Goal: Task Accomplishment & Management: Manage account settings

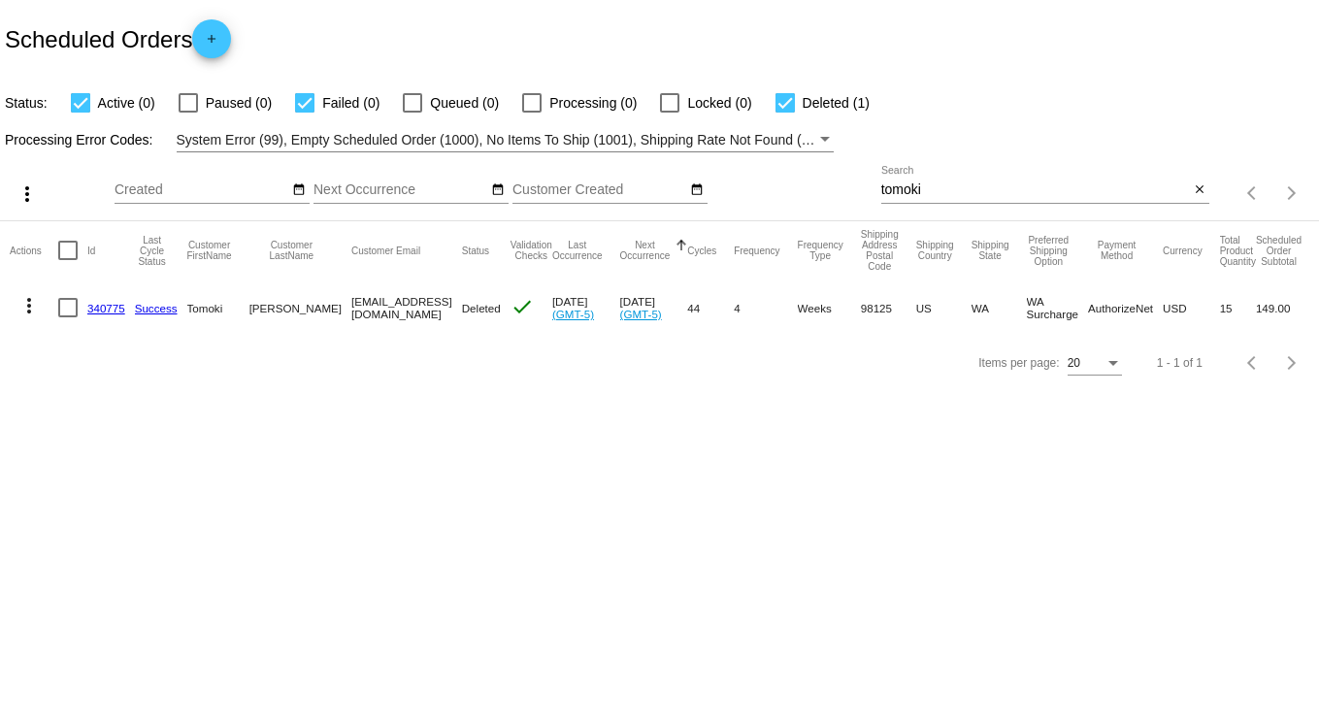
drag, startPoint x: 941, startPoint y: 194, endPoint x: 825, endPoint y: 171, distance: 117.9
click at [825, 171] on div "more_vert Sep Jan Feb Mar [DATE]" at bounding box center [659, 186] width 1319 height 69
type input "[PERSON_NAME]"
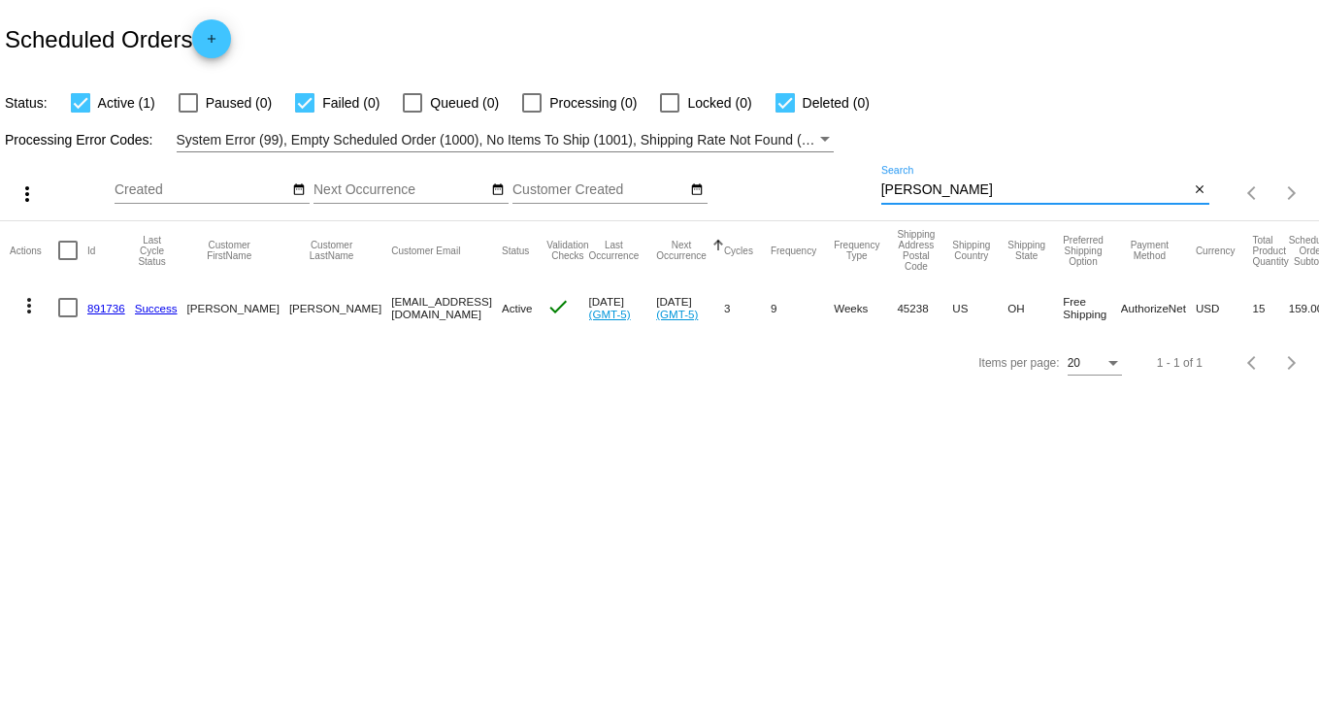
click at [29, 303] on mat-icon "more_vert" at bounding box center [28, 305] width 23 height 23
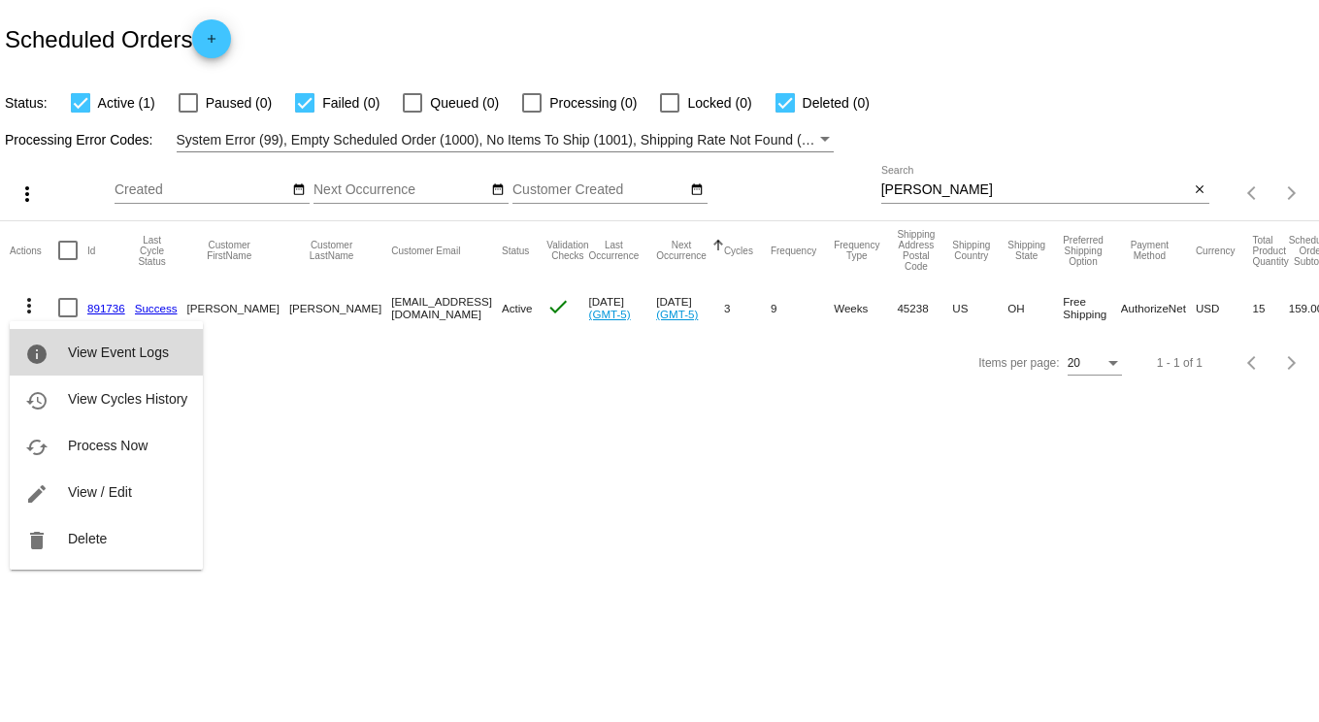
click at [122, 346] on span "View Event Logs" at bounding box center [118, 353] width 101 height 16
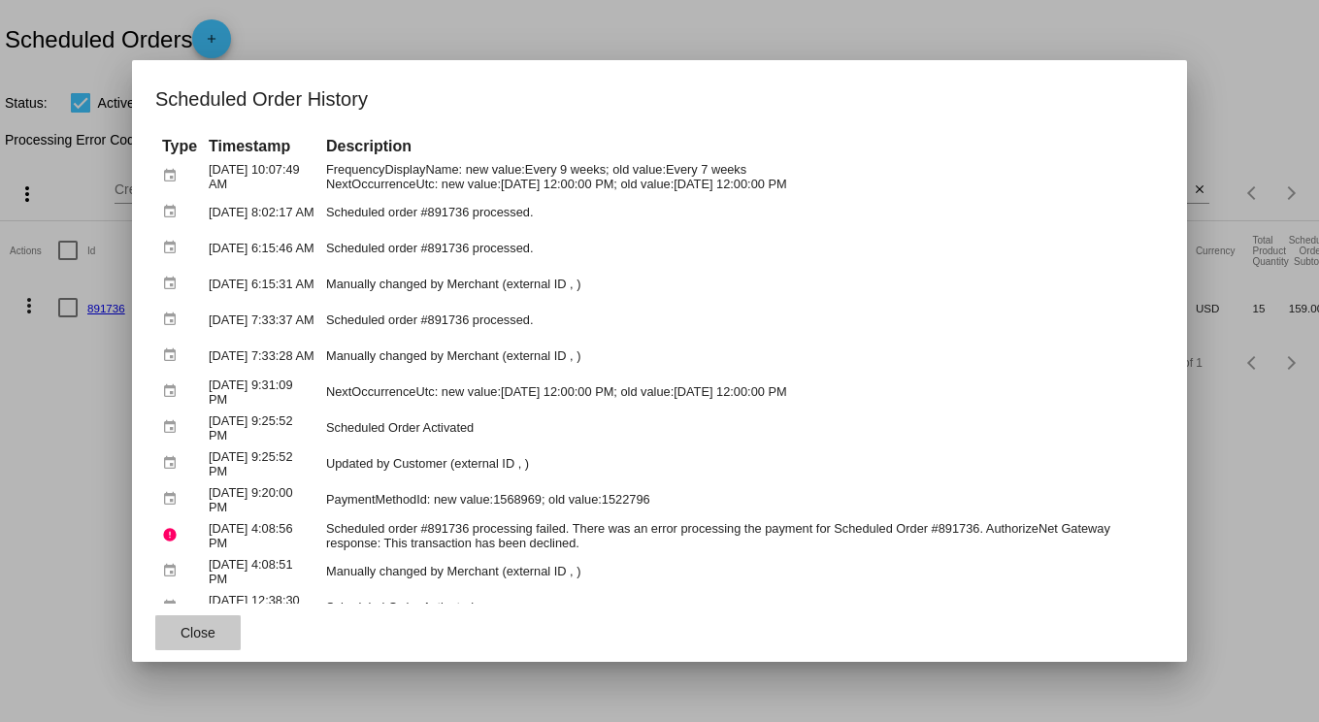
click at [179, 627] on button "Close" at bounding box center [197, 633] width 85 height 35
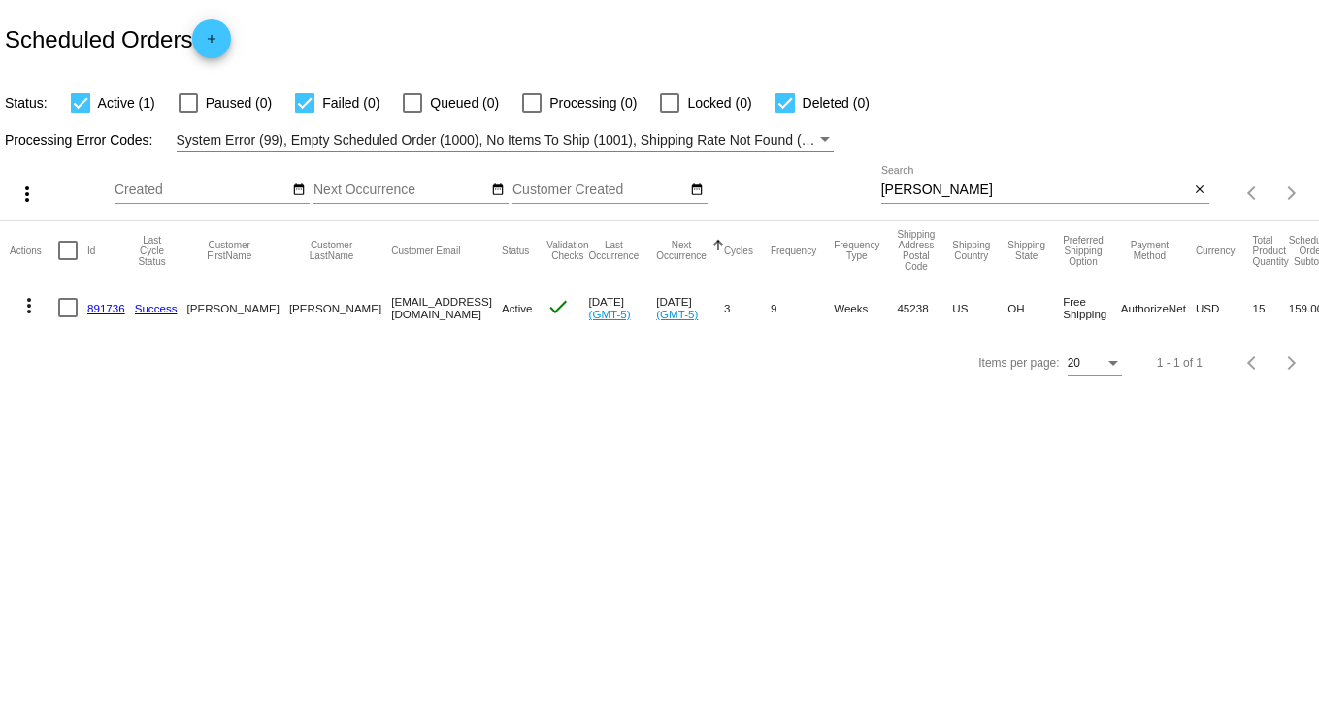
drag, startPoint x: 953, startPoint y: 183, endPoint x: 580, endPoint y: 181, distance: 373.8
click at [580, 181] on div "more_vert Sep Jan Feb Mar [DATE]" at bounding box center [659, 186] width 1319 height 69
click at [569, 180] on div "Sep Jan Feb Mar Apr Su Mo Tu We Th" at bounding box center [600, 185] width 175 height 38
type input "a"
click at [993, 184] on input "[PERSON_NAME]" at bounding box center [1036, 191] width 309 height 16
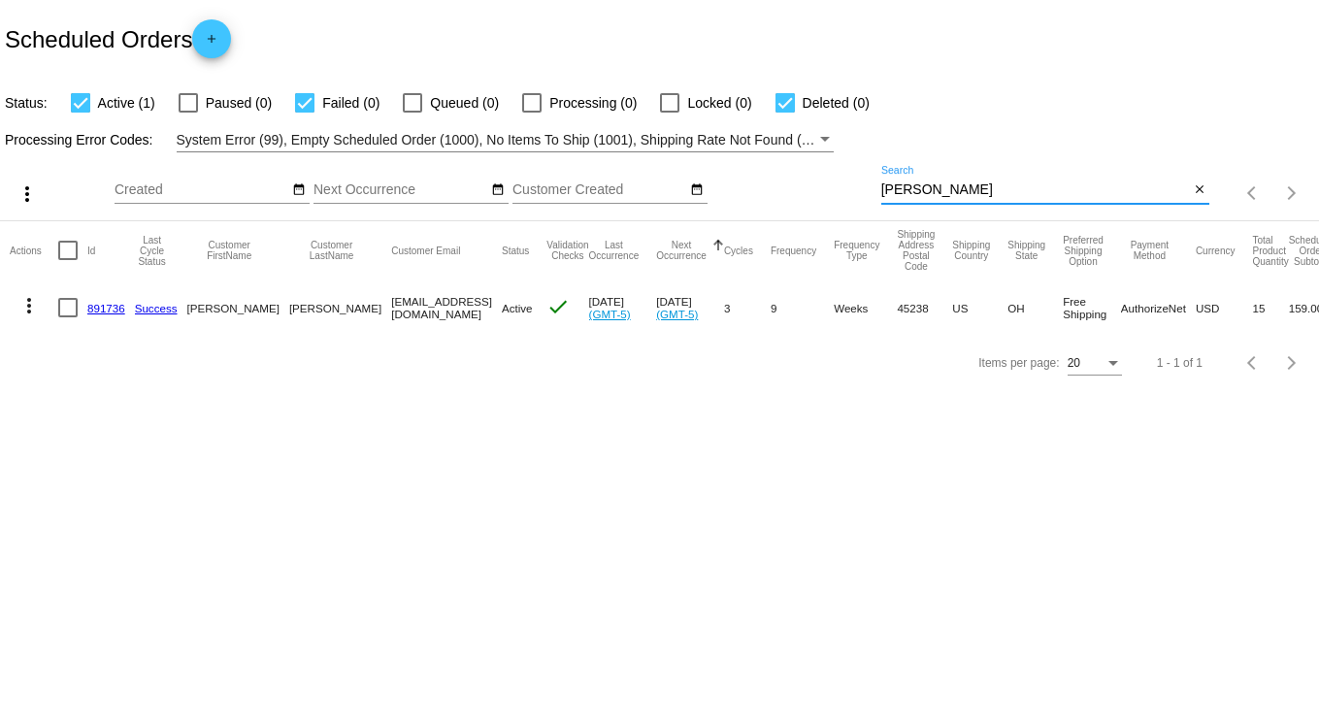
drag, startPoint x: 967, startPoint y: 185, endPoint x: 725, endPoint y: 183, distance: 241.8
click at [729, 183] on div "more_vert Sep Jan Feb Mar [DATE]" at bounding box center [659, 186] width 1319 height 69
type input "[PERSON_NAME]"
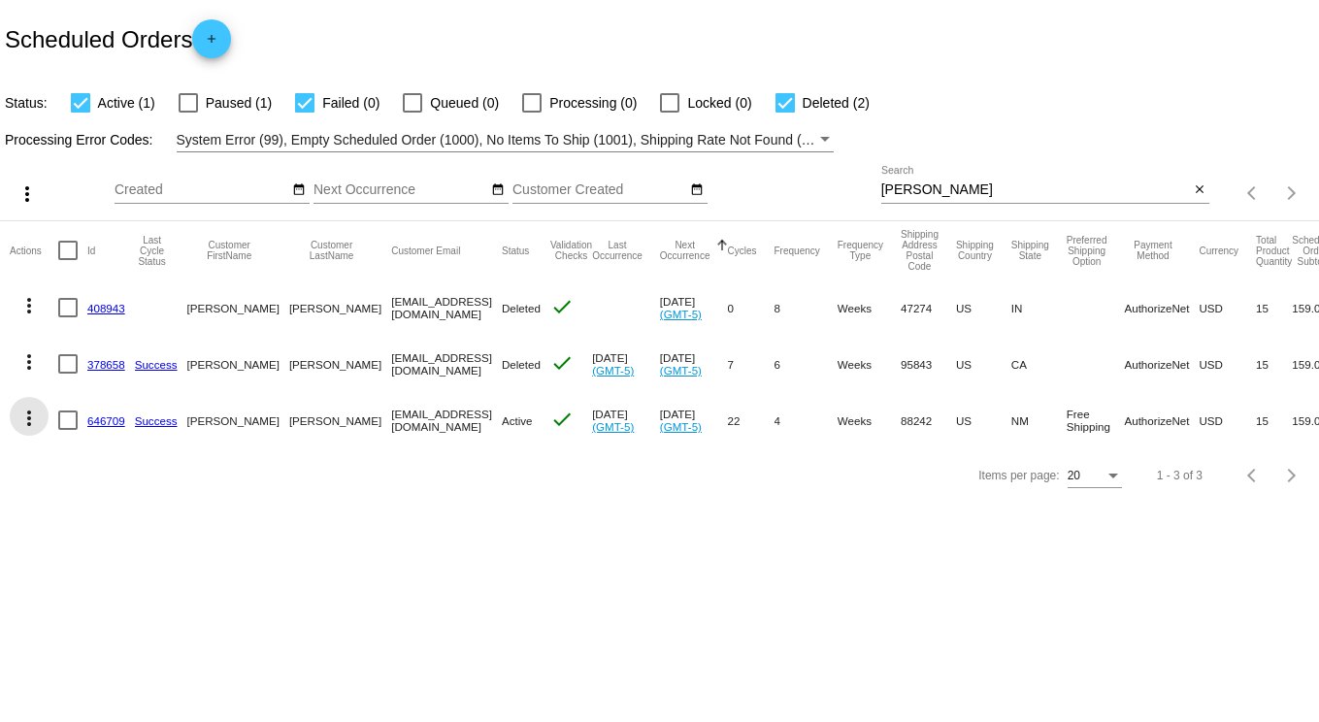
click at [17, 411] on mat-icon "more_vert" at bounding box center [28, 418] width 23 height 23
click at [25, 413] on div "info View Event Logs history View Cycles History cached Process Now edit View /…" at bounding box center [106, 539] width 193 height 285
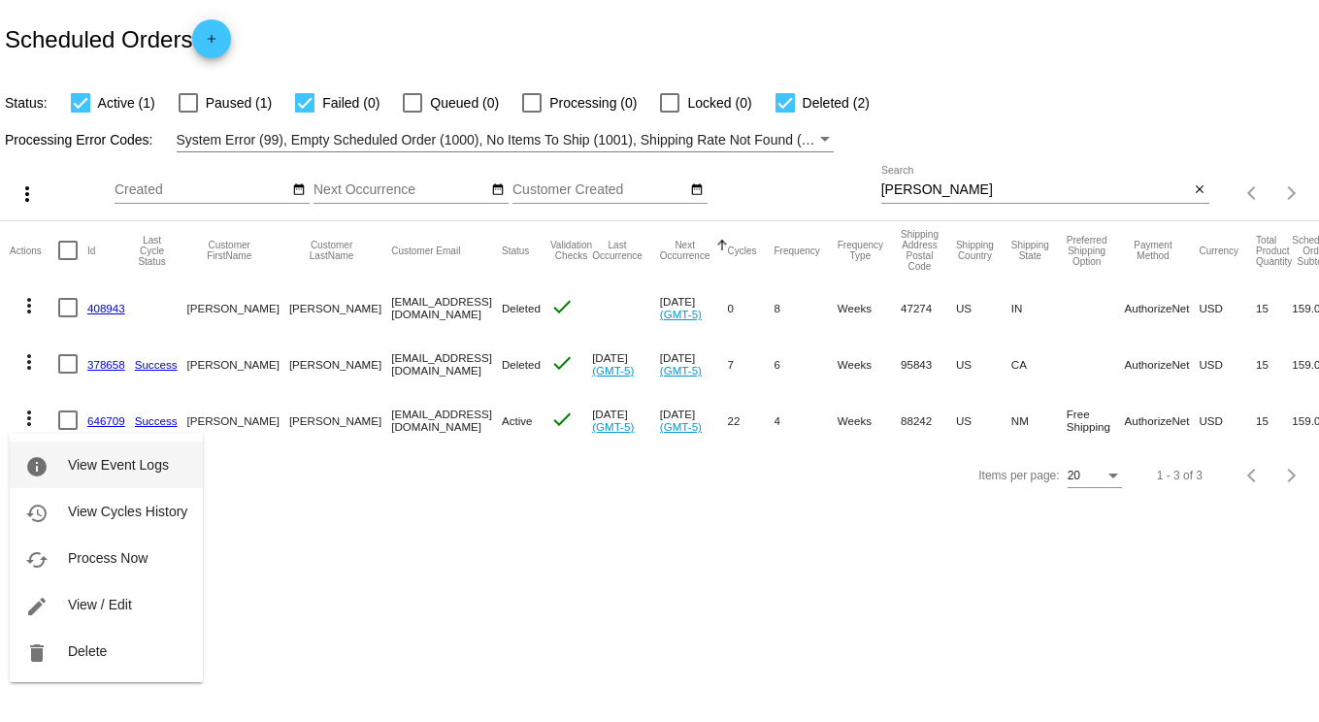
click at [85, 467] on span "View Event Logs" at bounding box center [118, 465] width 101 height 16
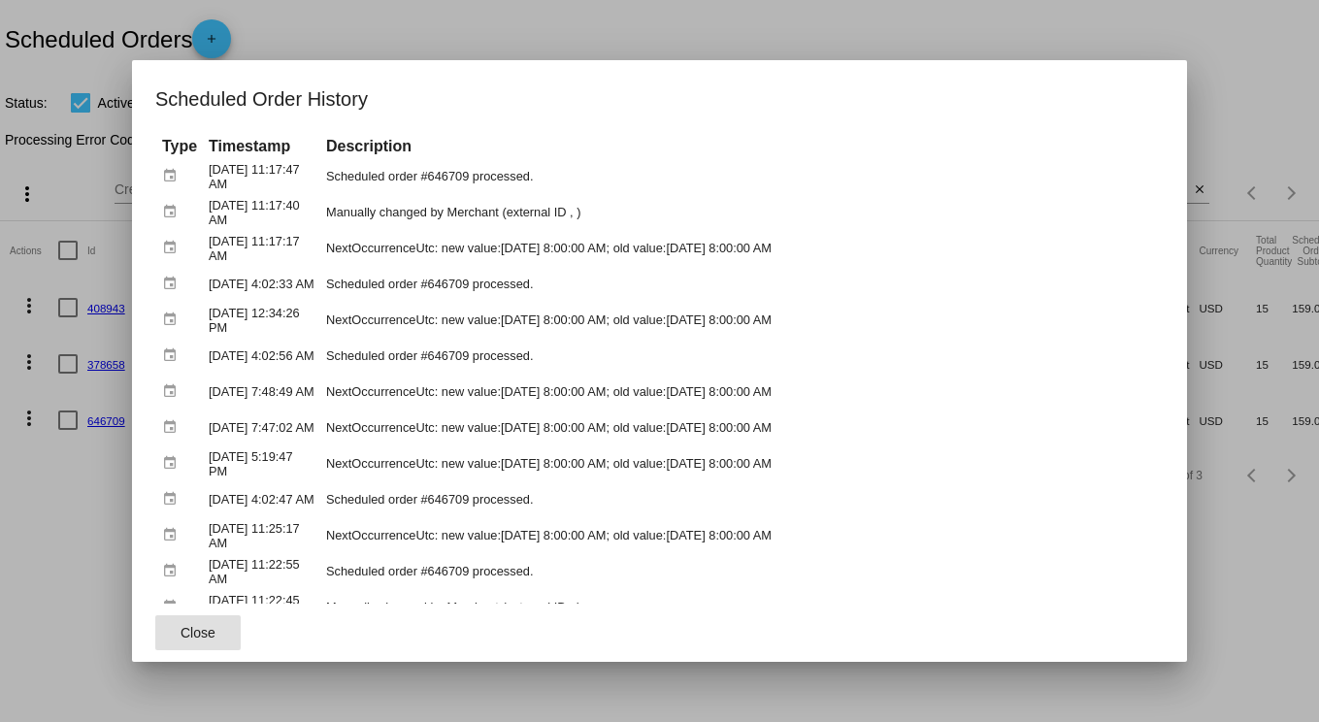
click at [1117, 7] on div at bounding box center [659, 361] width 1319 height 722
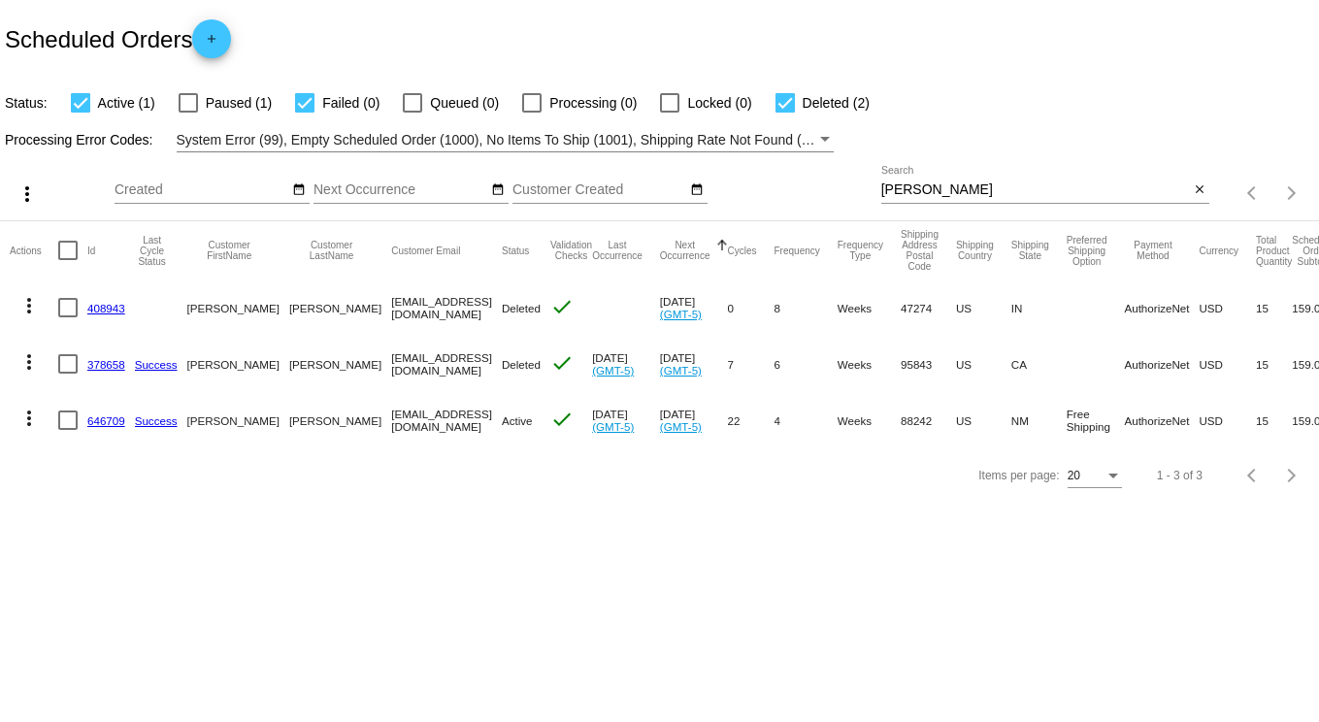
click at [114, 419] on link "646709" at bounding box center [106, 421] width 38 height 13
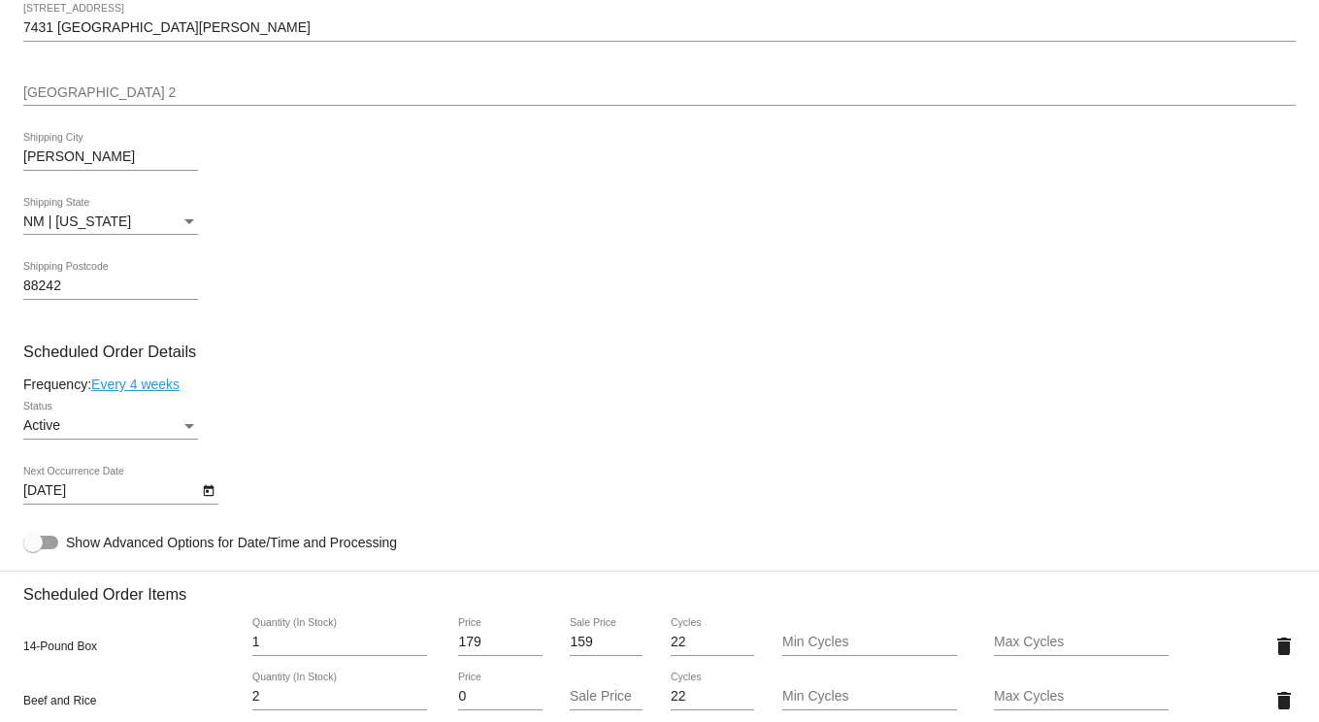
scroll to position [874, 0]
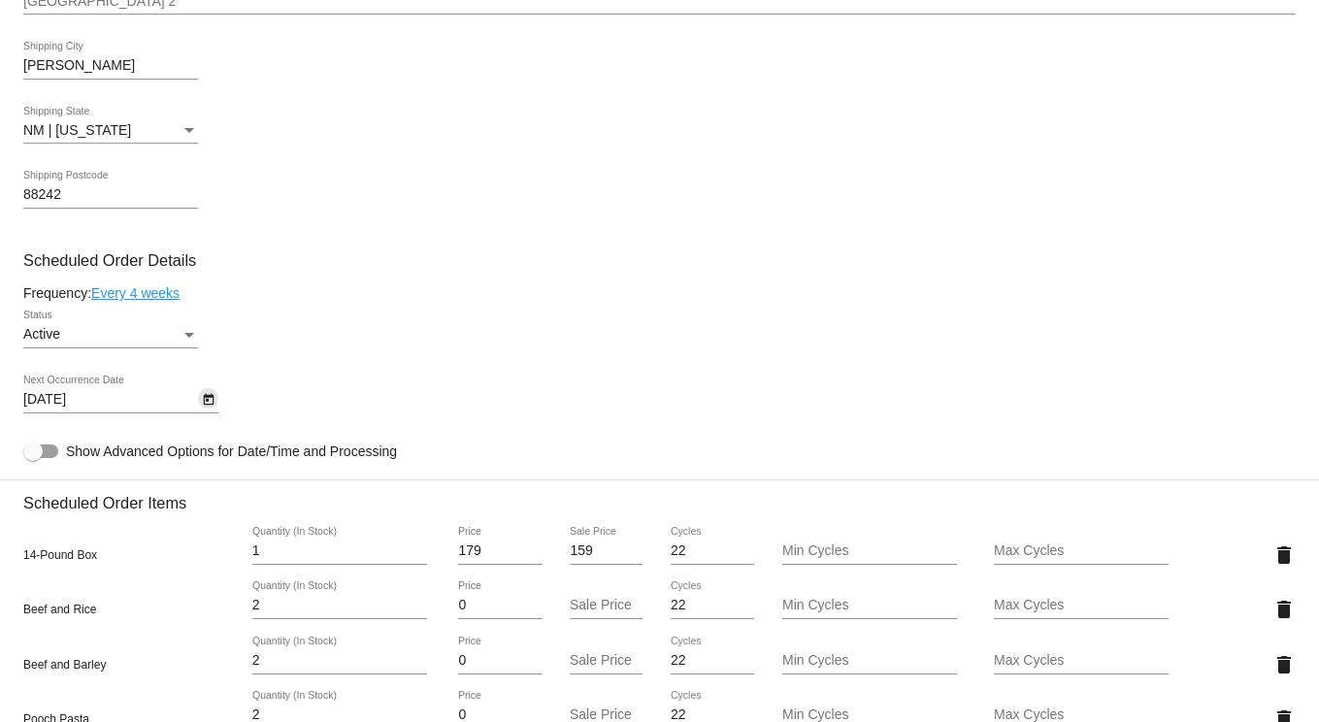
click at [206, 409] on icon "Open calendar" at bounding box center [209, 399] width 14 height 23
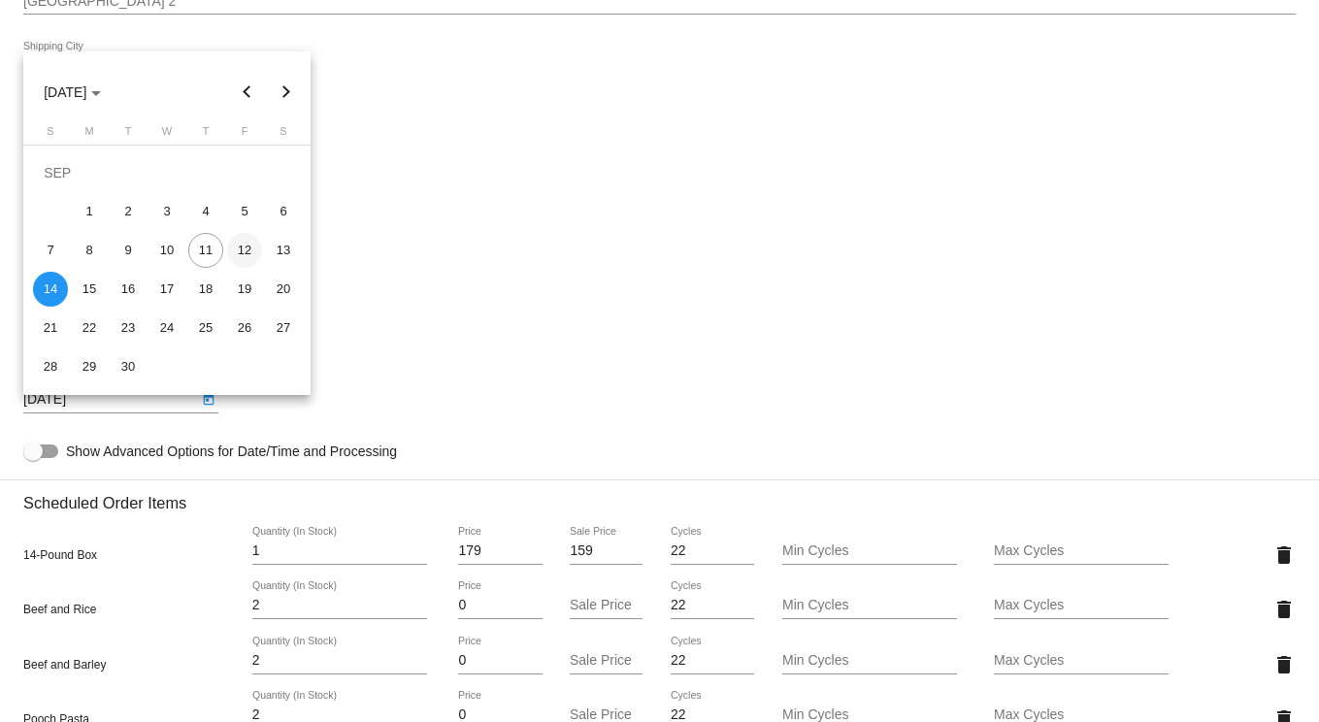
click at [254, 245] on div "12" at bounding box center [244, 250] width 35 height 35
type input "[DATE]"
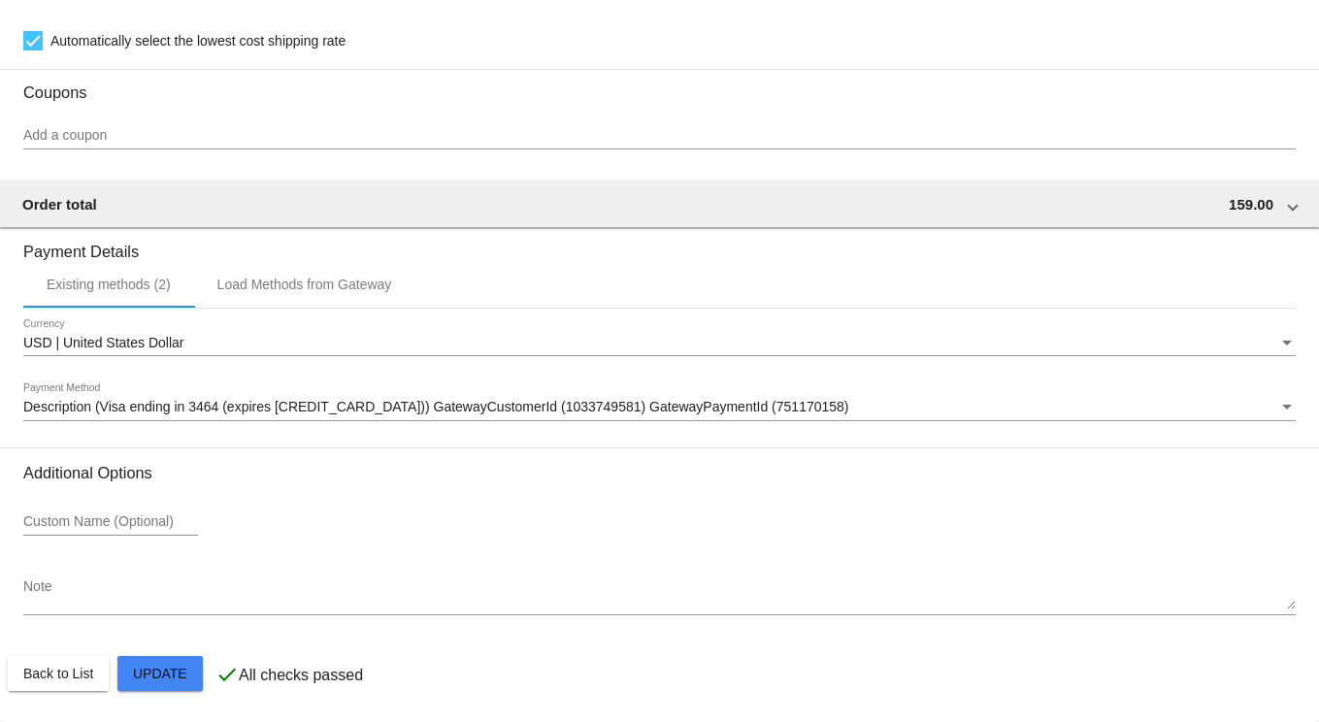
scroll to position [1974, 0]
drag, startPoint x: 168, startPoint y: 668, endPoint x: 162, endPoint y: 679, distance: 12.2
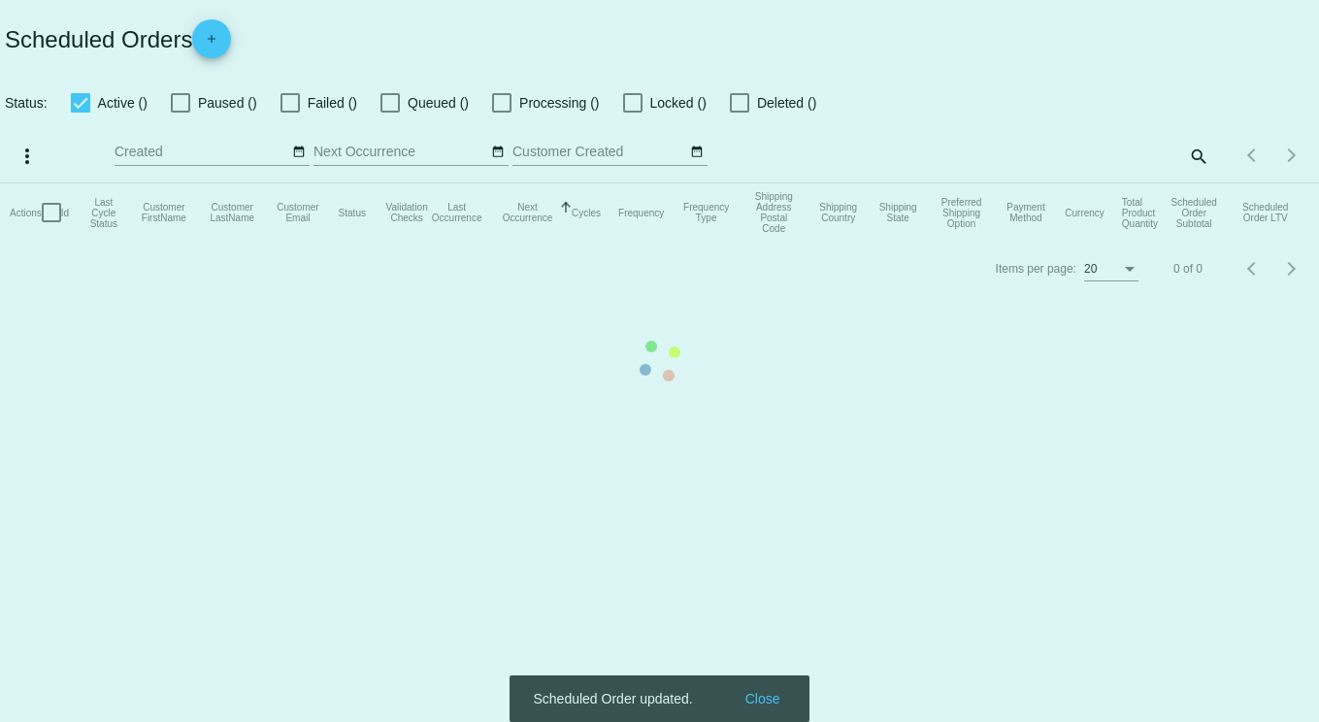
checkbox input "true"
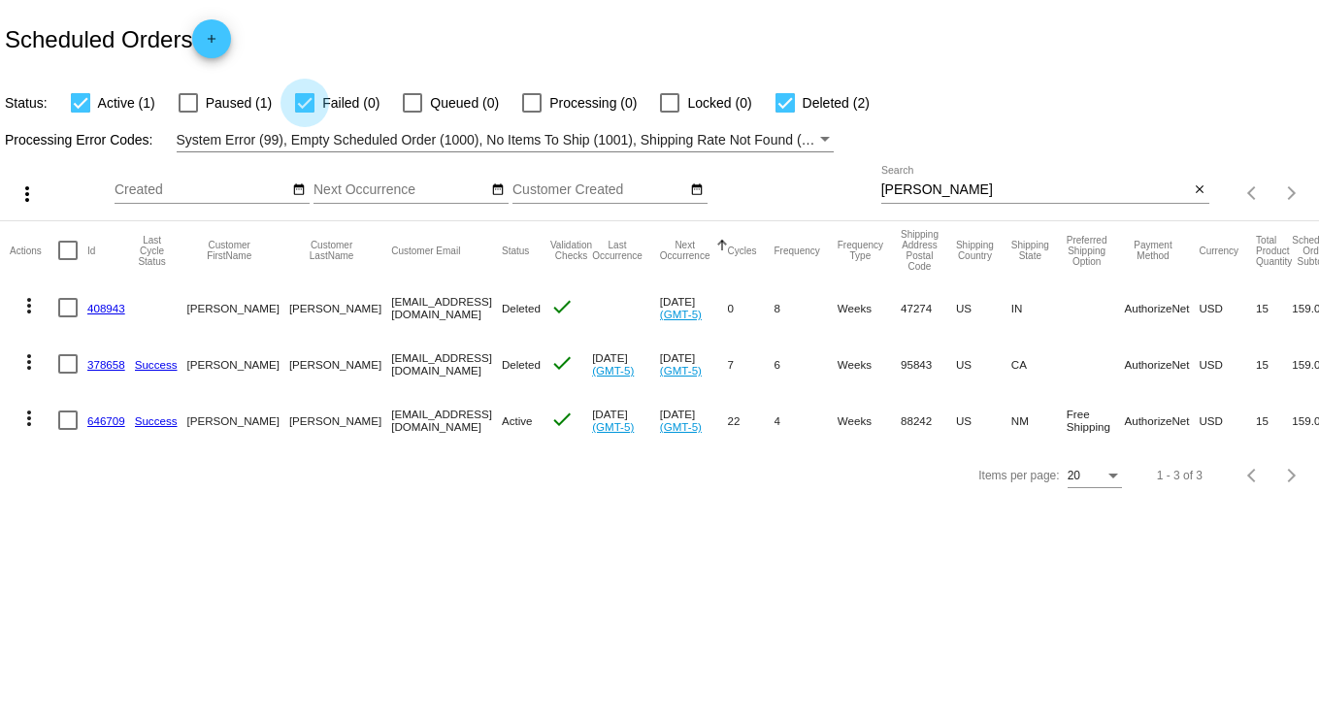
drag, startPoint x: 312, startPoint y: 102, endPoint x: 388, endPoint y: 119, distance: 78.7
click at [317, 102] on label "Failed (0)" at bounding box center [337, 102] width 84 height 23
click at [305, 113] on input "Failed (0)" at bounding box center [304, 113] width 1 height 1
checkbox input "false"
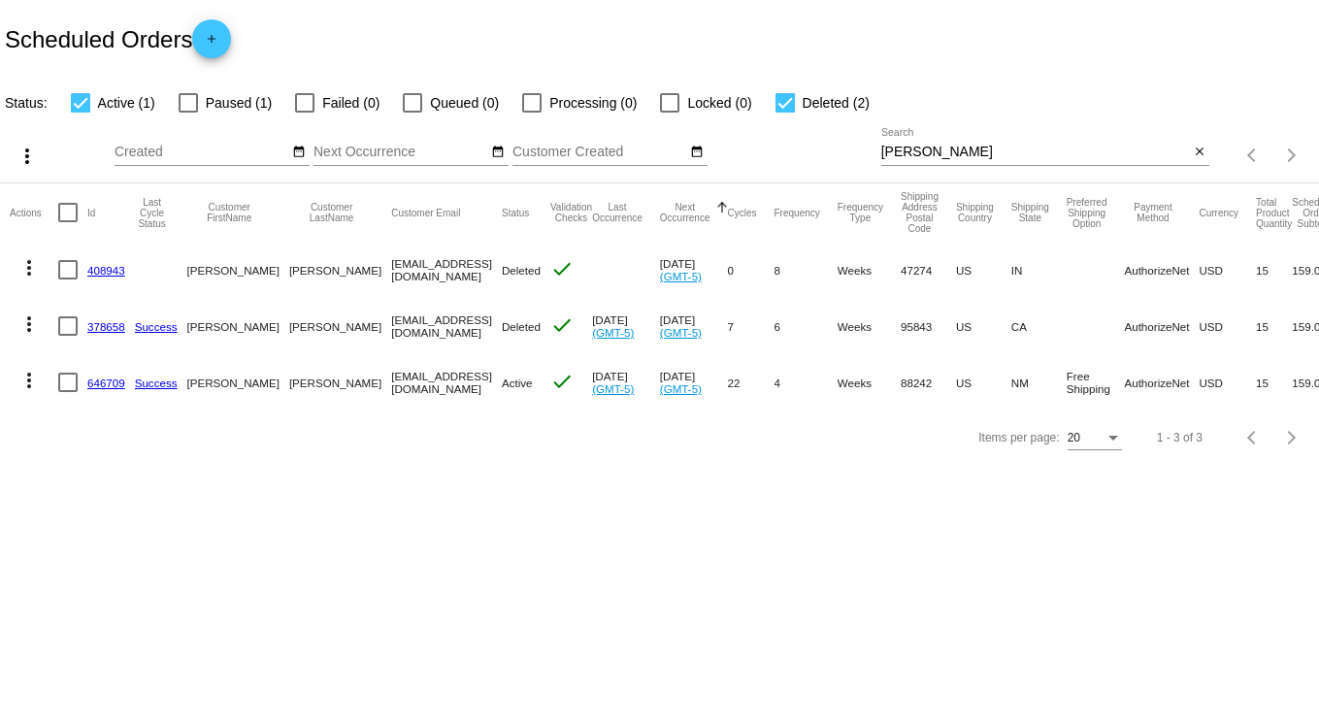
click at [789, 94] on div at bounding box center [785, 102] width 19 height 19
click at [785, 113] on input "Deleted (2)" at bounding box center [784, 113] width 1 height 1
checkbox input "false"
drag, startPoint x: 936, startPoint y: 152, endPoint x: 567, endPoint y: 148, distance: 369.0
click at [581, 149] on app-dashboard-scheduled-orders "Scheduled Orders add Status: Active (1) Paused (1) Failed (0) Queued (0) Proces…" at bounding box center [659, 232] width 1319 height 465
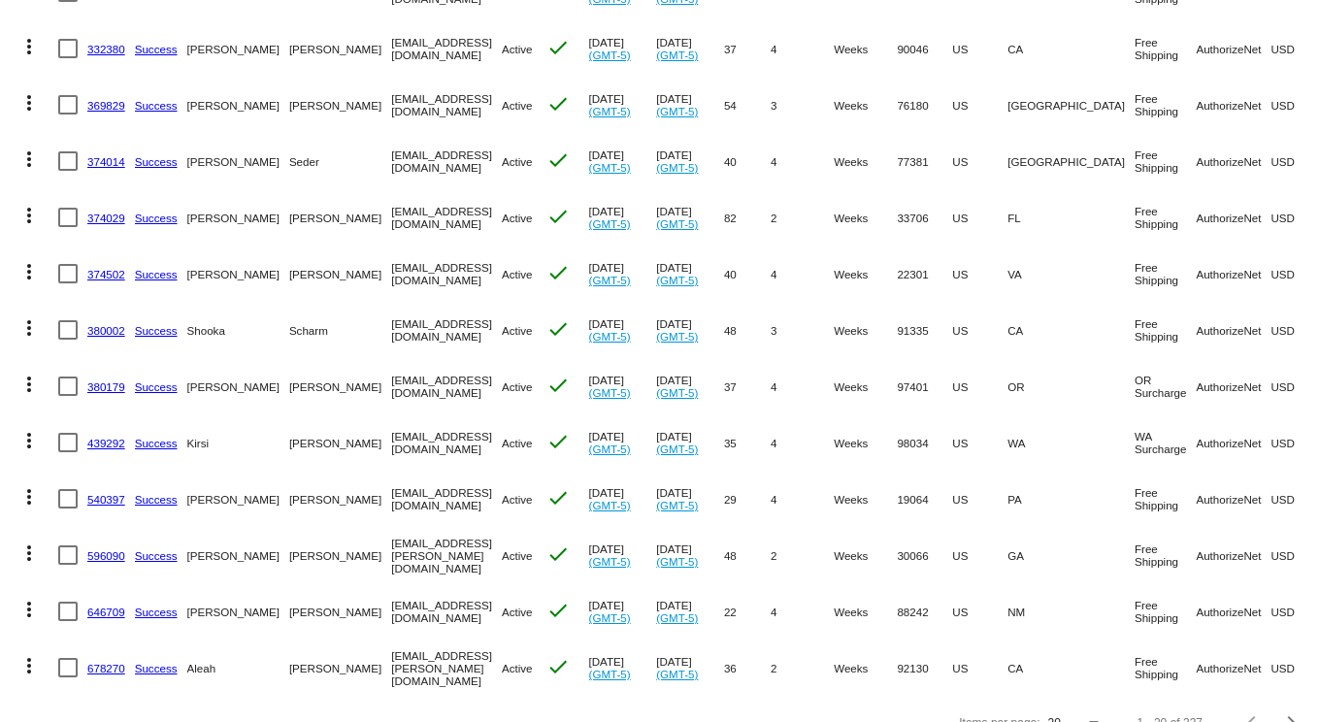
scroll to position [715, 0]
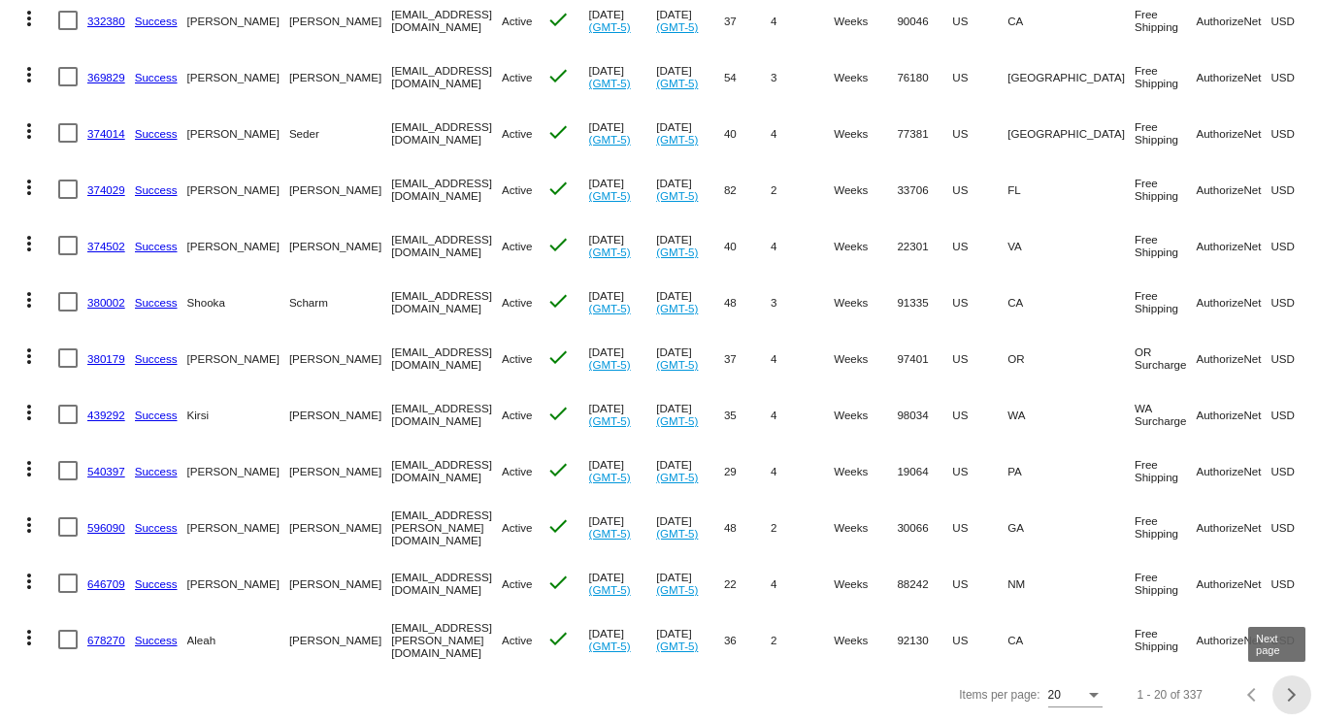
click at [1284, 693] on span "Next page" at bounding box center [1292, 695] width 39 height 10
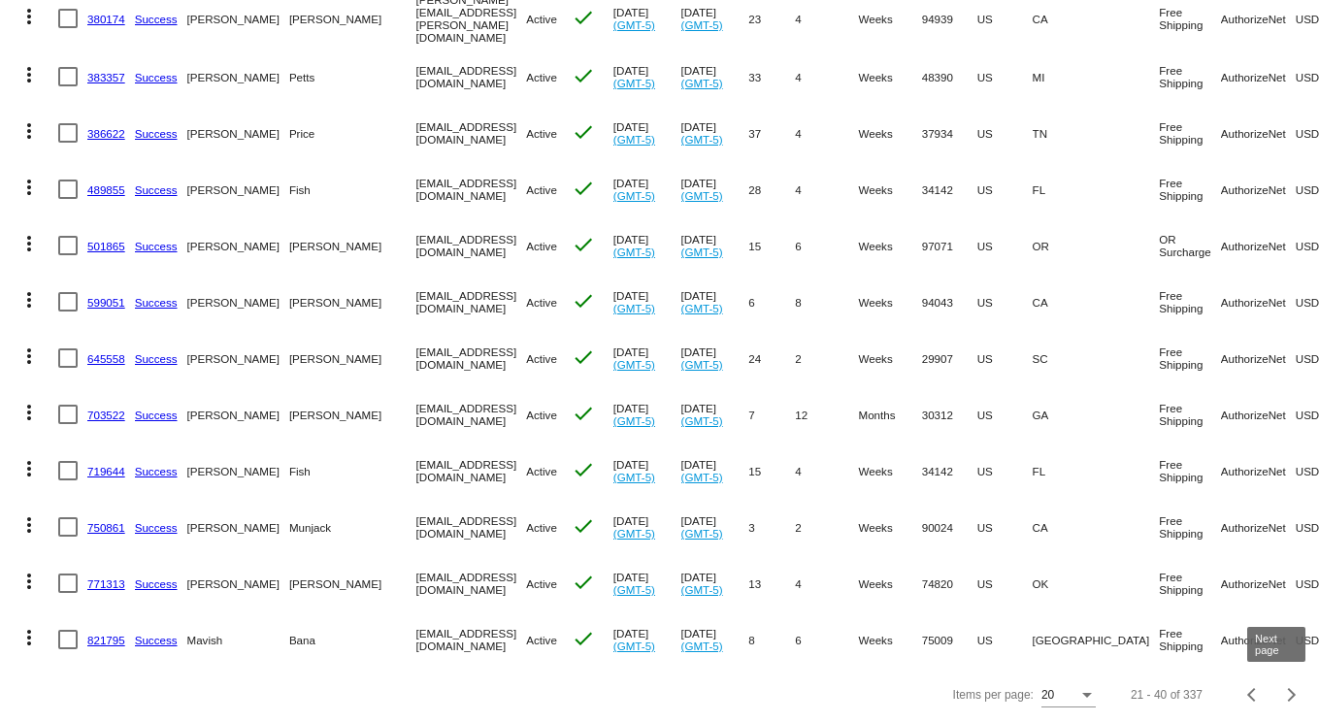
click at [1283, 693] on div "Next page" at bounding box center [1290, 695] width 14 height 14
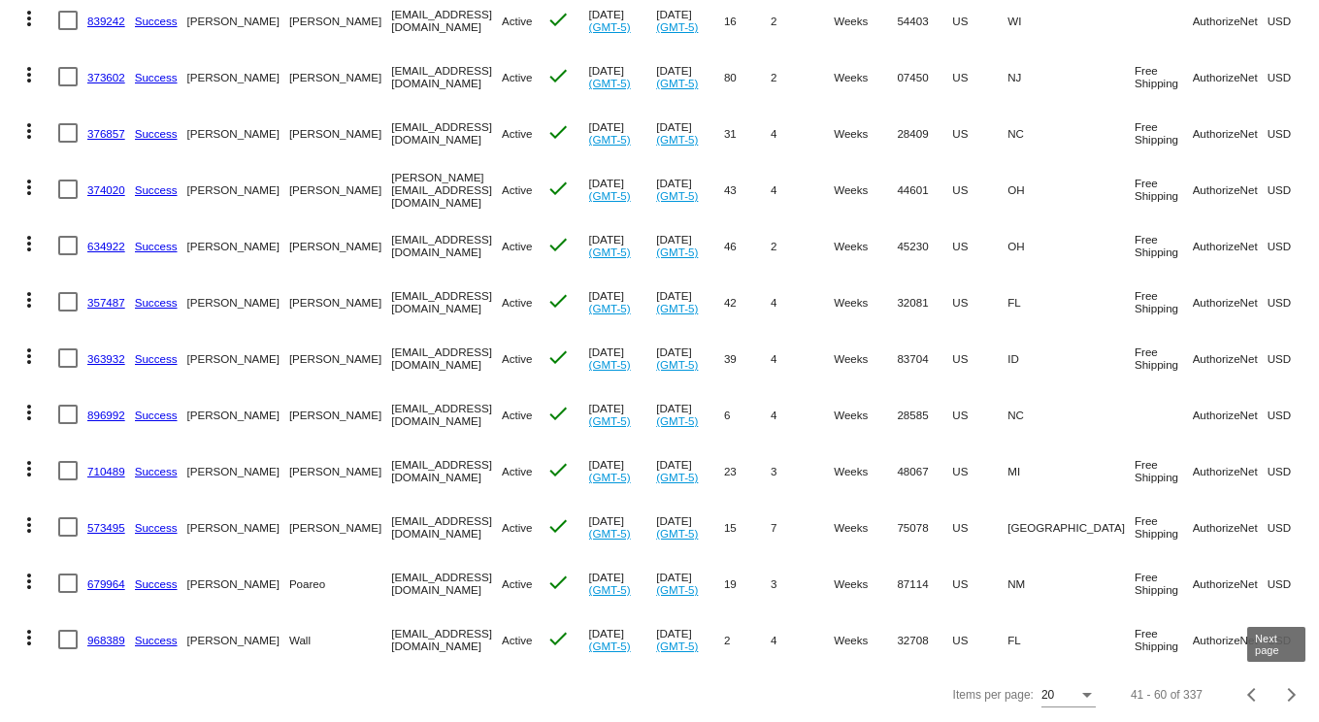
click at [1283, 693] on div "Next page" at bounding box center [1290, 695] width 14 height 14
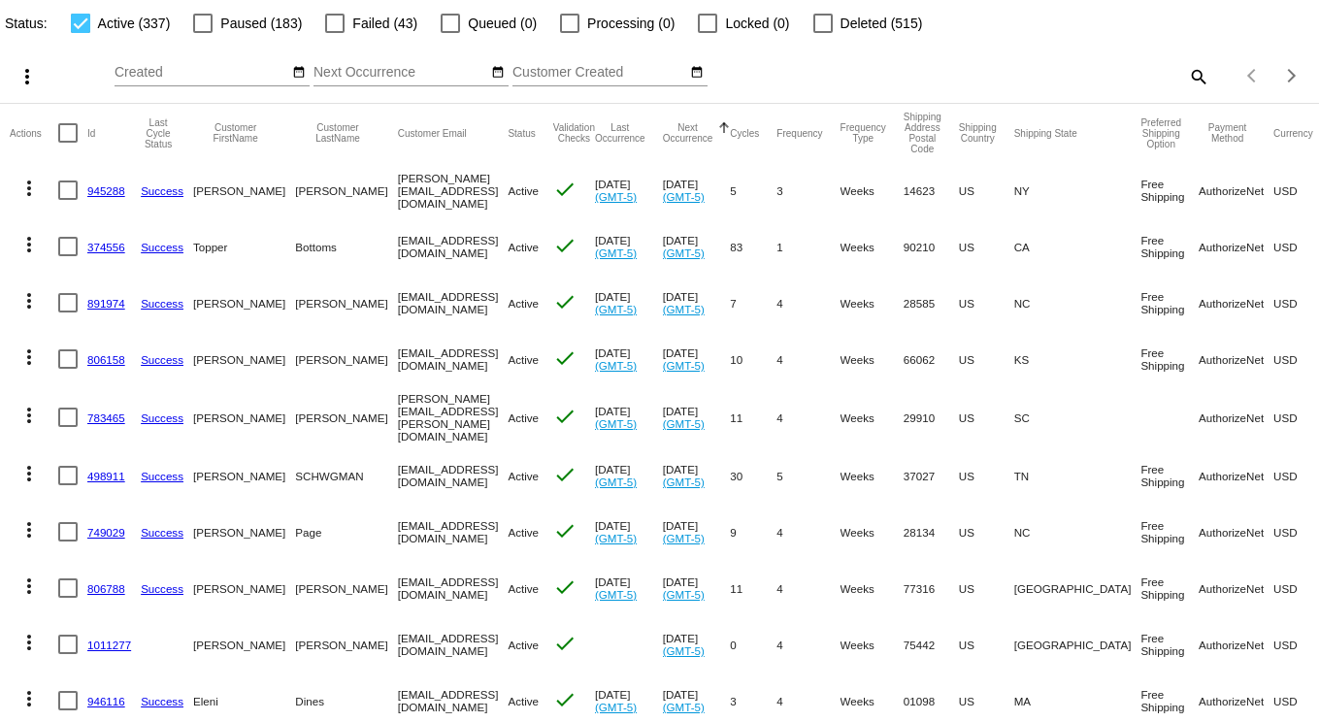
scroll to position [0, 0]
